Goal: Task Accomplishment & Management: Complete application form

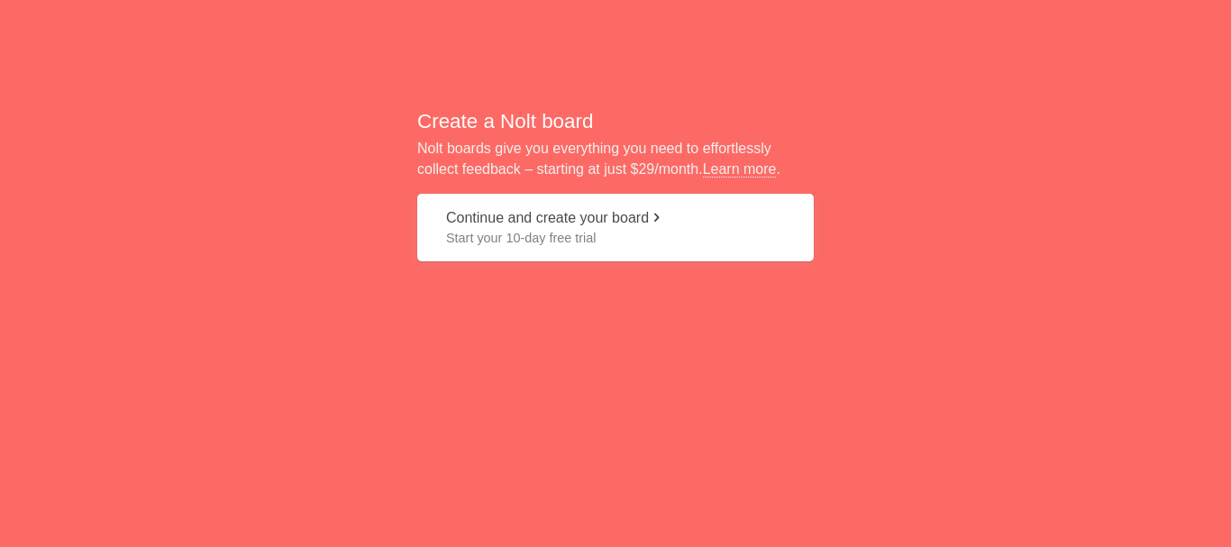
click at [641, 214] on button "Continue and create your board Start your 10-day free trial" at bounding box center [615, 228] width 397 height 68
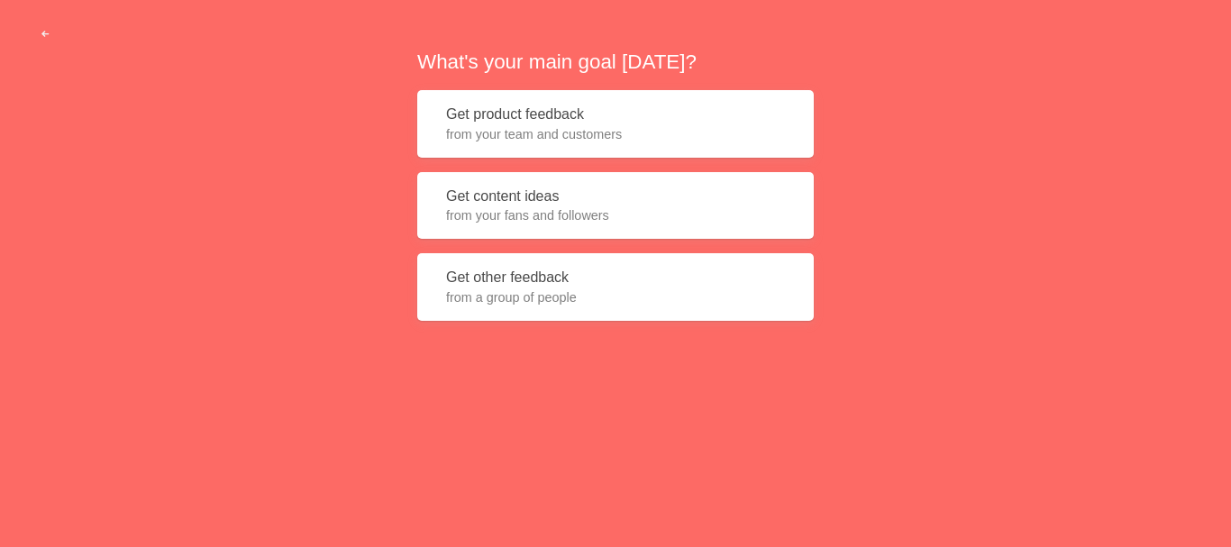
click at [738, 132] on span "from your team and customers" at bounding box center [615, 134] width 339 height 18
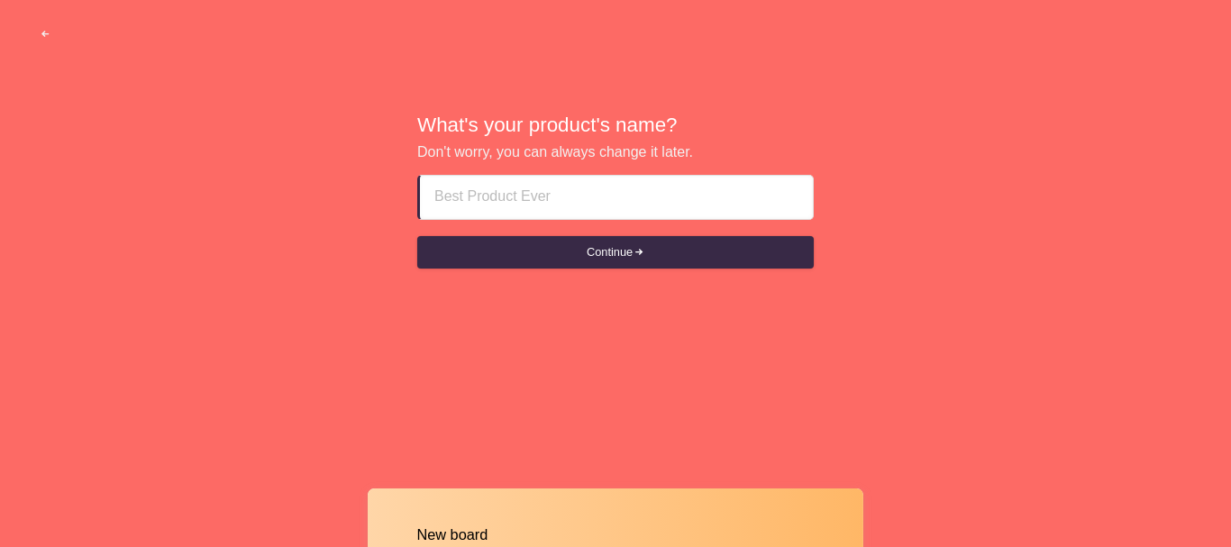
click at [669, 208] on input at bounding box center [616, 197] width 364 height 43
type input "[PERSON_NAME]"
click at [417, 236] on button "Continue" at bounding box center [615, 252] width 397 height 32
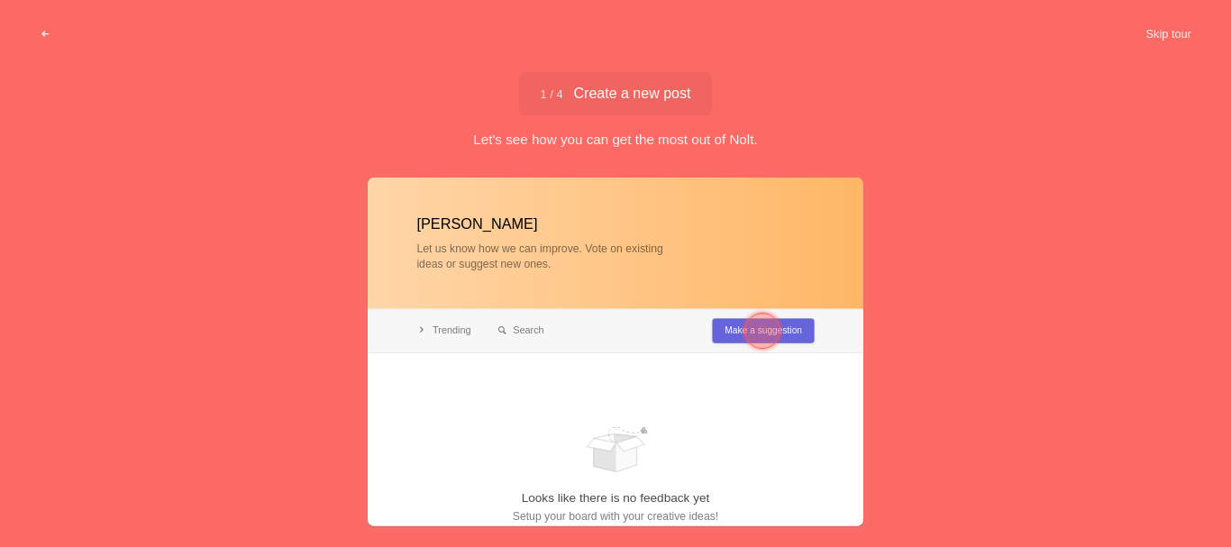
click at [789, 339] on div at bounding box center [762, 330] width 65 height 65
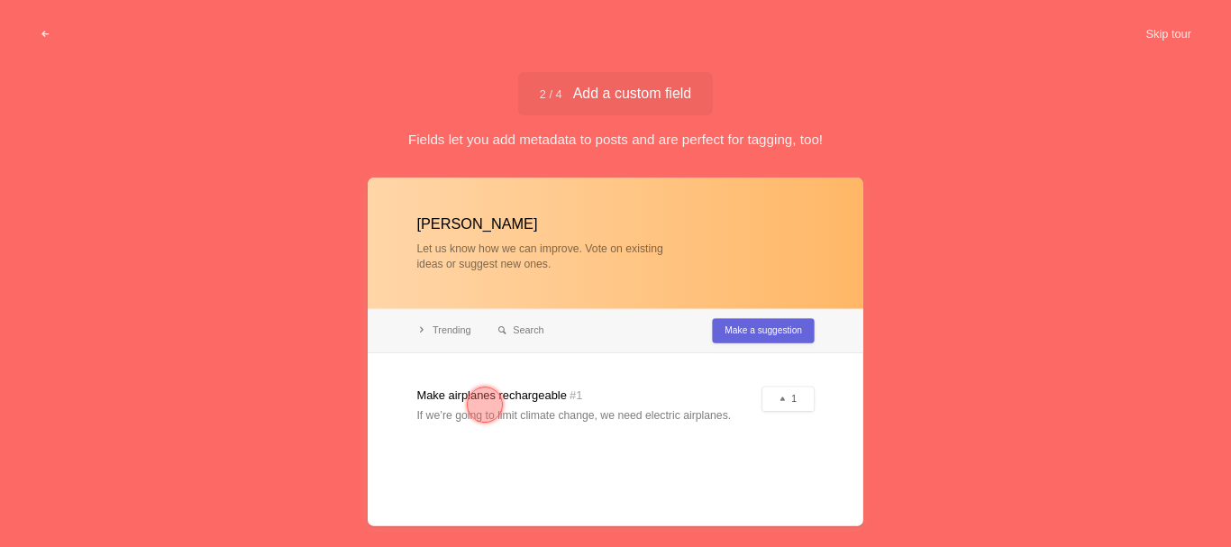
click at [479, 402] on div at bounding box center [485, 405] width 36 height 36
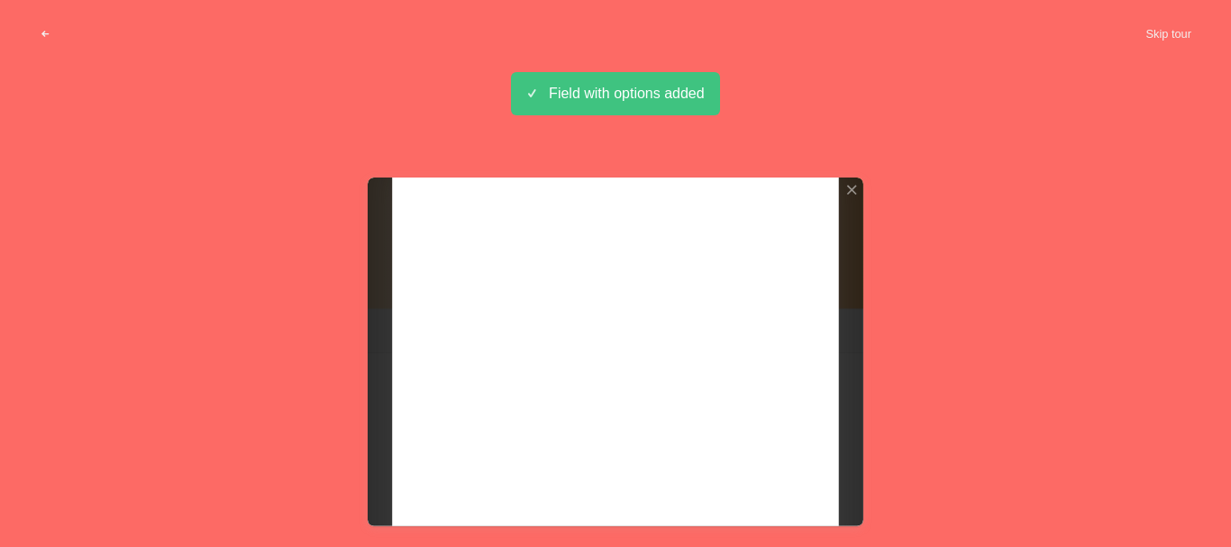
click at [613, 100] on div "Field with options added" at bounding box center [615, 93] width 209 height 43
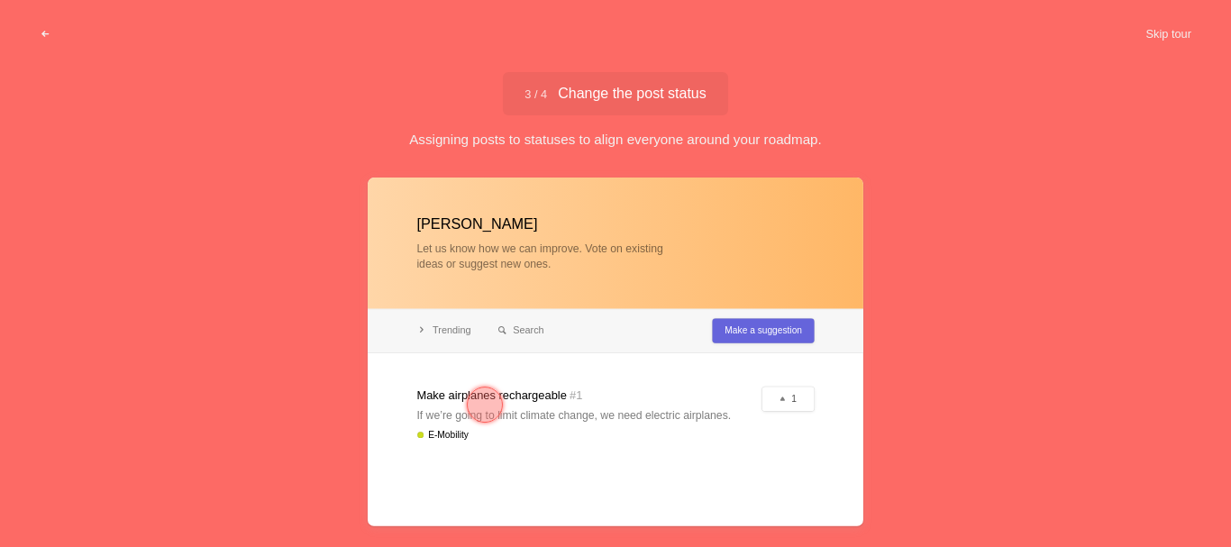
click at [487, 414] on div at bounding box center [485, 405] width 36 height 36
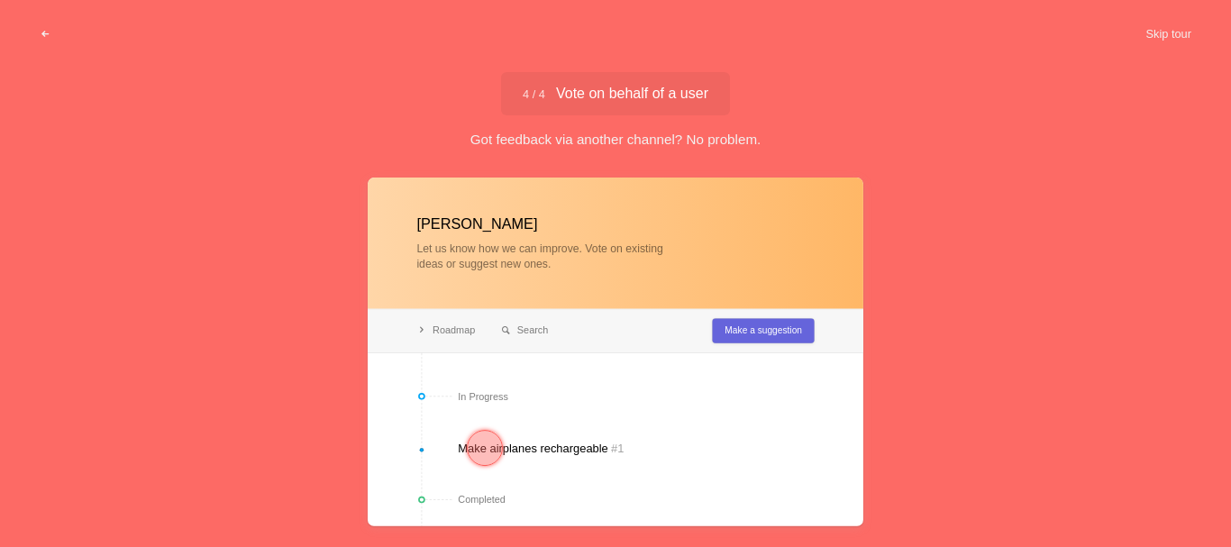
click at [533, 453] on div at bounding box center [616, 352] width 496 height 349
drag, startPoint x: 543, startPoint y: 449, endPoint x: 520, endPoint y: 451, distance: 23.5
click at [542, 449] on div at bounding box center [616, 352] width 496 height 349
click at [477, 433] on div at bounding box center [485, 448] width 36 height 36
